Goal: Task Accomplishment & Management: Use online tool/utility

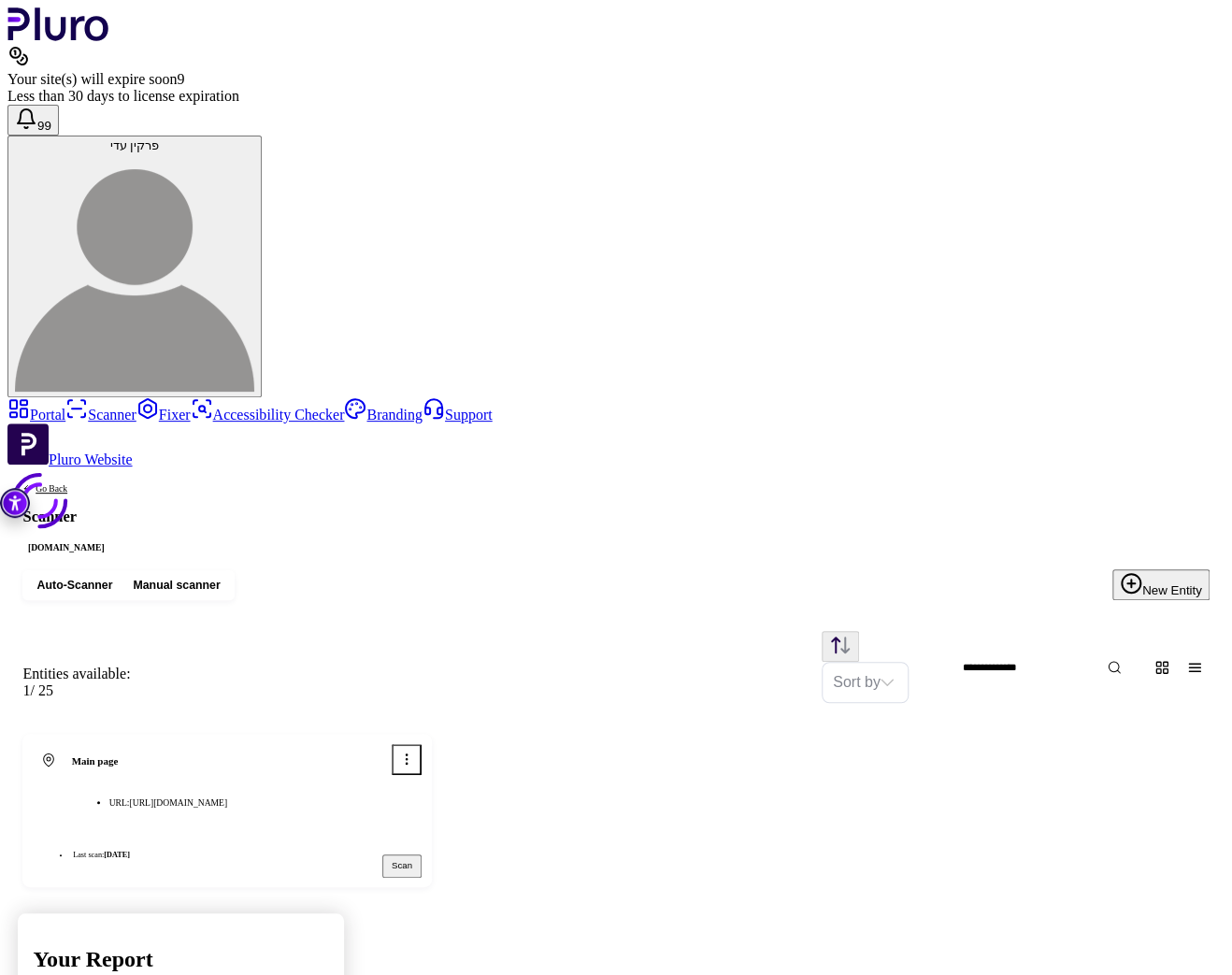
click at [72, 468] on div at bounding box center [39, 500] width 65 height 65
